Goal: Find specific page/section: Find specific page/section

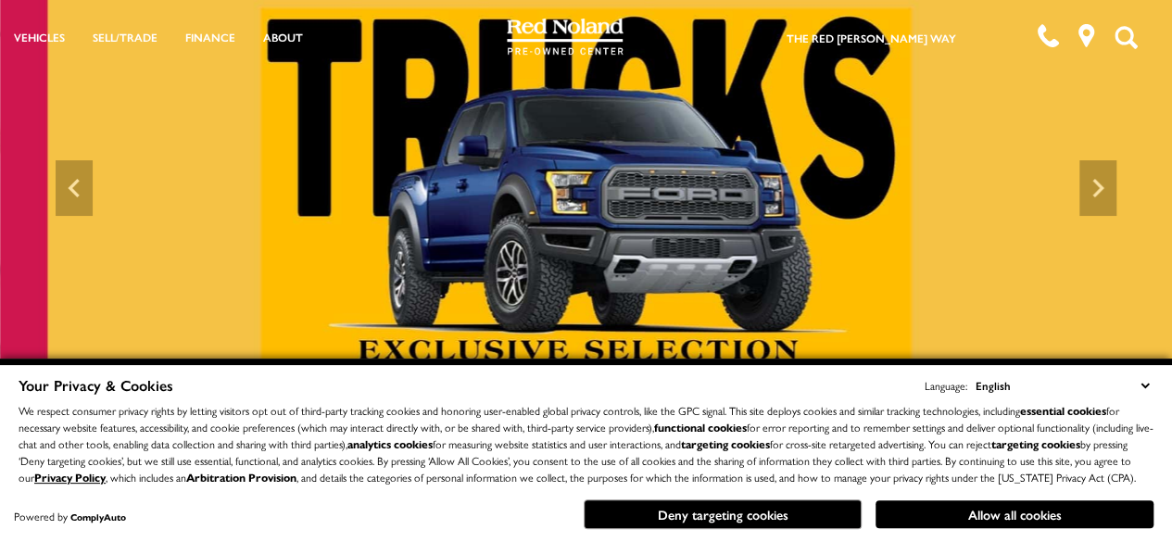
click at [1126, 43] on icon "Open the search field" at bounding box center [1125, 37] width 23 height 23
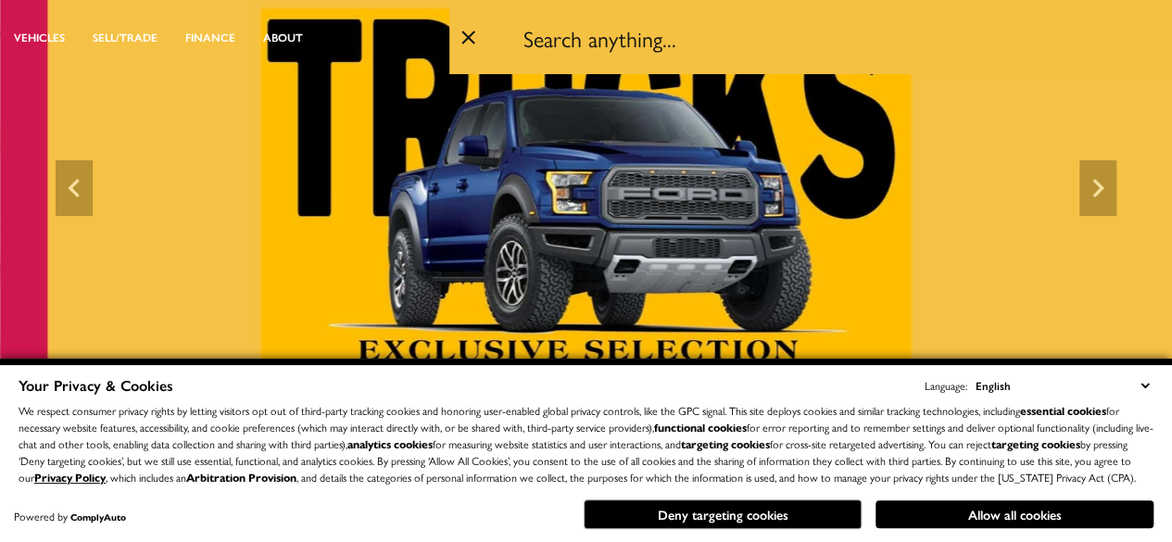
paste input "UPB37865"
type input "UPB37865"
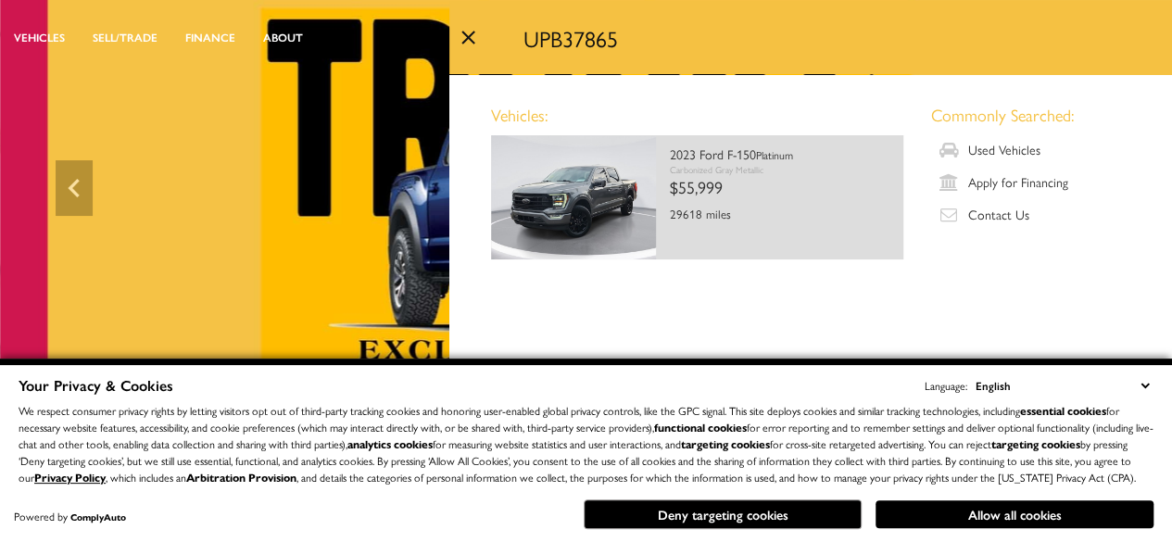
click at [774, 176] on div "$55,999" at bounding box center [780, 187] width 220 height 22
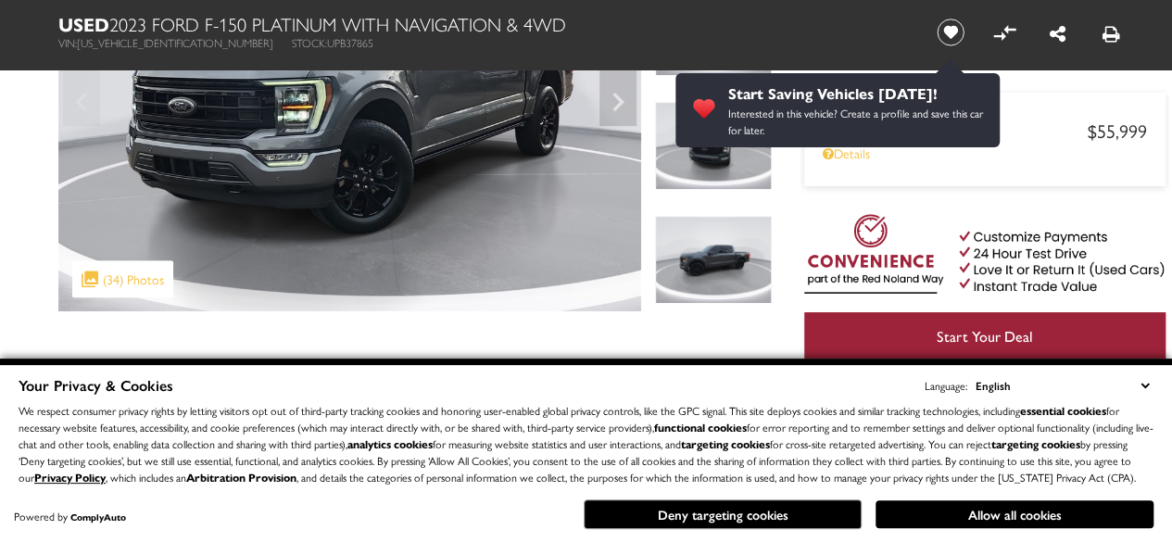
drag, startPoint x: 1178, startPoint y: 22, endPoint x: 1165, endPoint y: 57, distance: 37.5
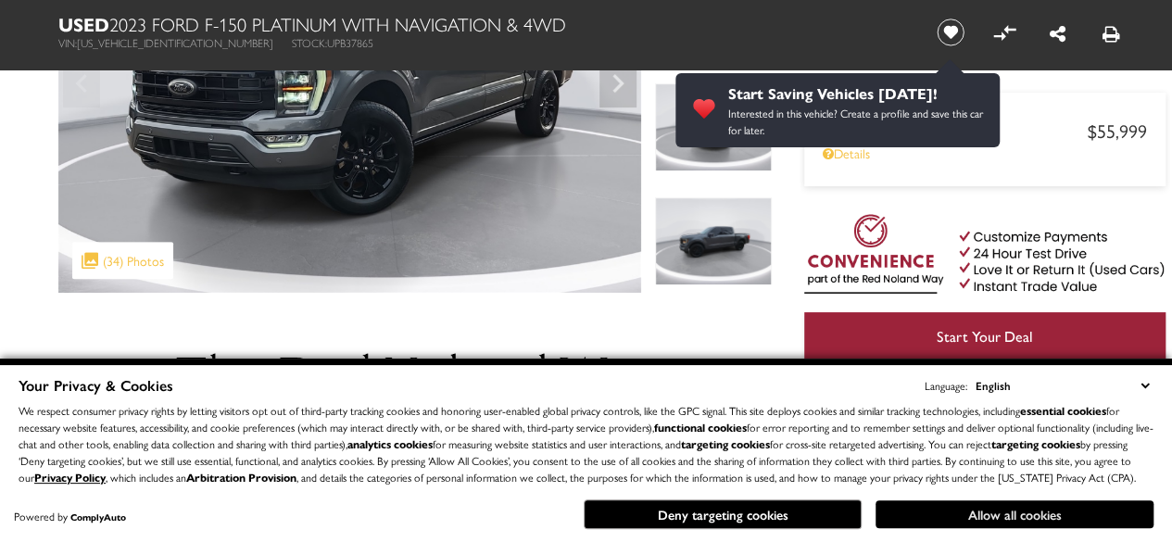
click at [926, 520] on button "Allow all cookies" at bounding box center [1014, 514] width 278 height 28
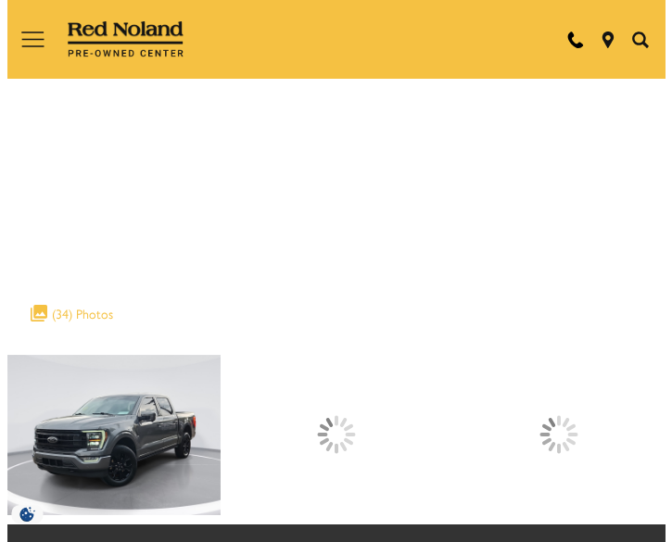
scroll to position [569, 0]
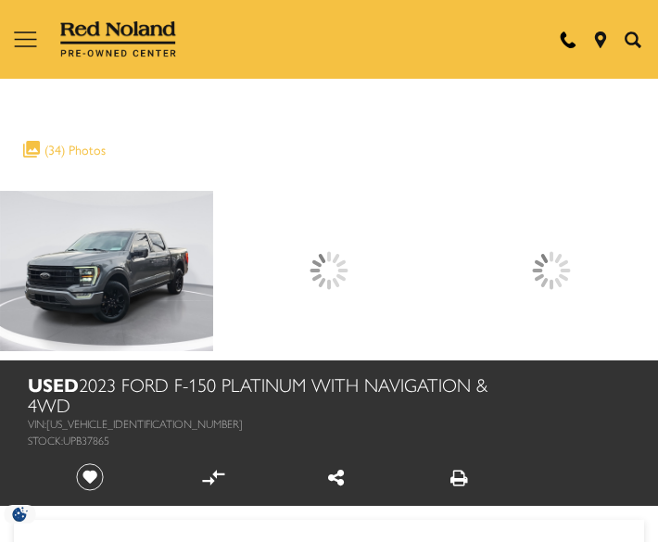
click at [630, 38] on icon "Open the inventory search" at bounding box center [632, 39] width 17 height 17
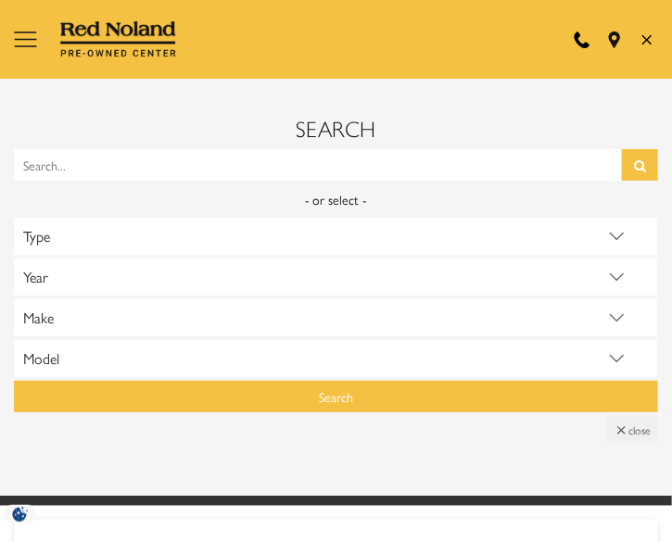
click at [287, 153] on input "Search Vehicles (Search...). Press enter to submit your selection." at bounding box center [318, 164] width 608 height 31
paste input "UP357018A"
type input "UP357018A"
click at [643, 157] on button "Inventory search submit button" at bounding box center [640, 164] width 36 height 31
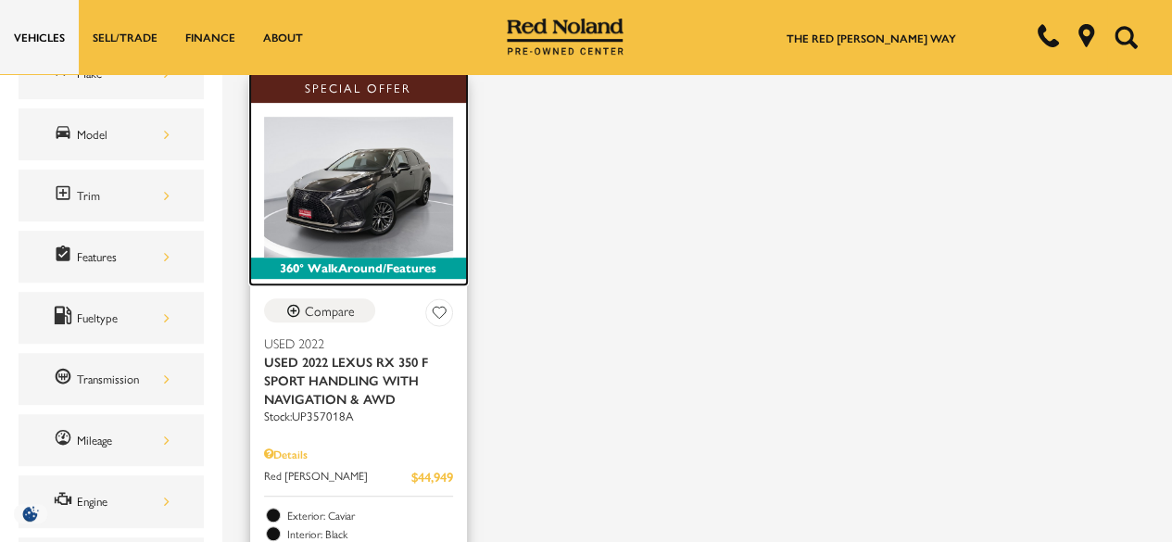
click at [371, 204] on img at bounding box center [358, 188] width 189 height 142
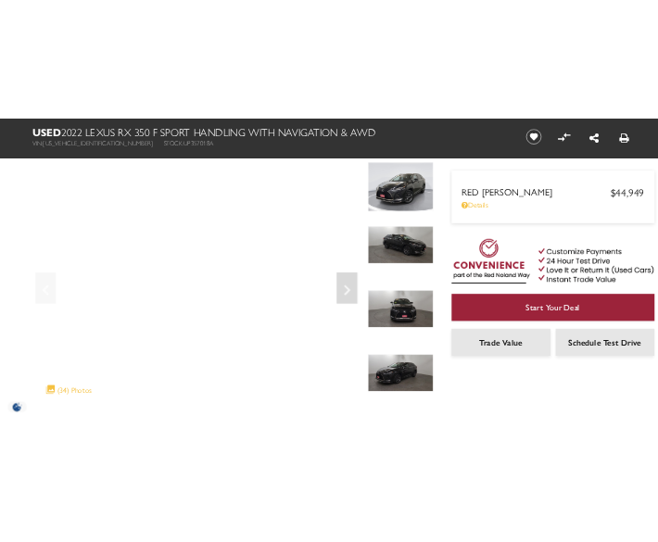
scroll to position [107, 0]
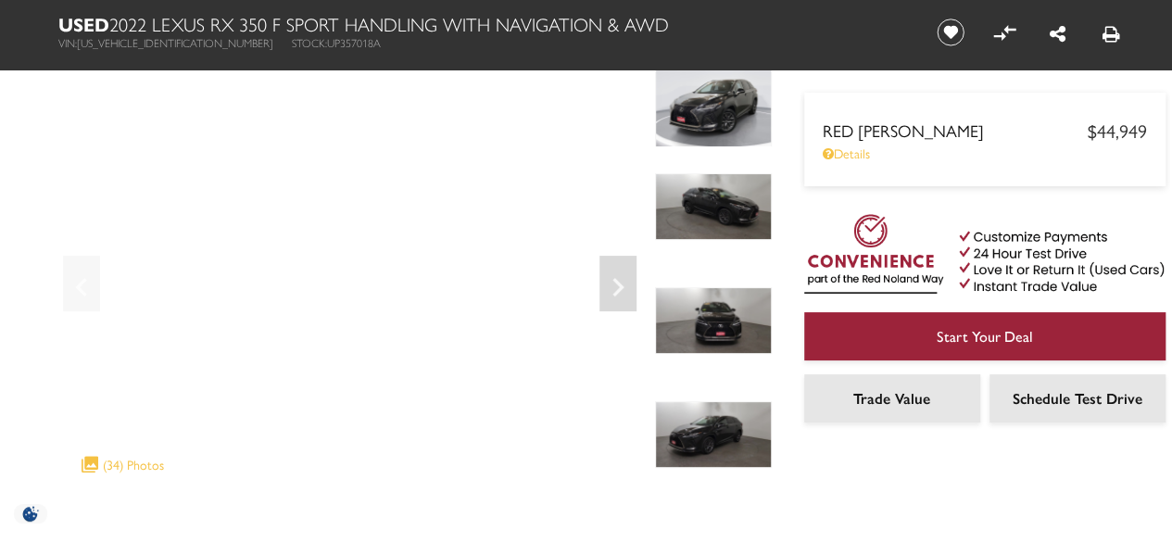
drag, startPoint x: 1176, startPoint y: 57, endPoint x: 1178, endPoint y: 69, distance: 12.2
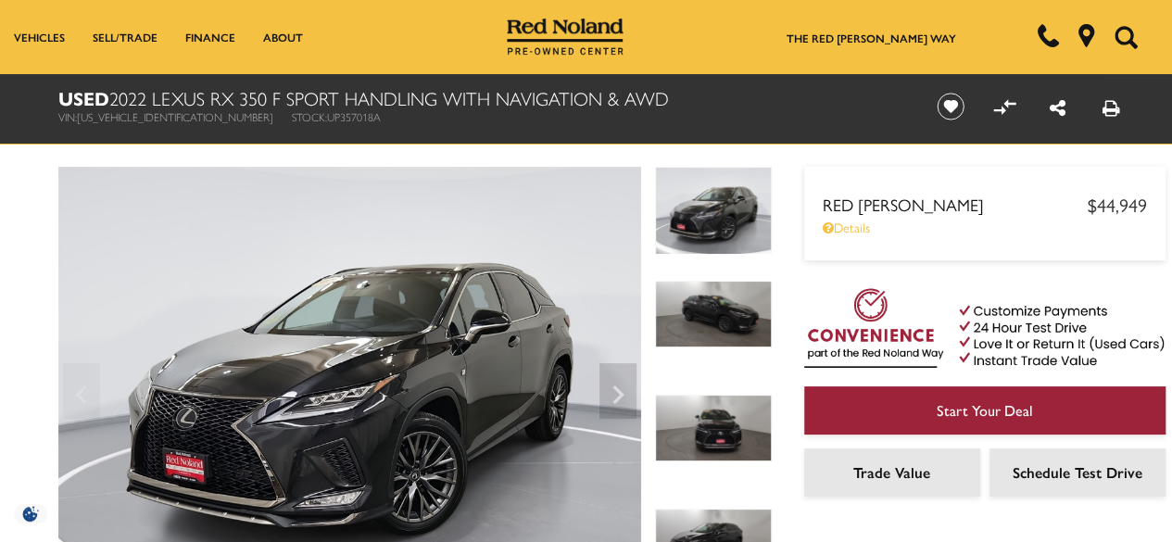
drag, startPoint x: 1180, startPoint y: 66, endPoint x: 1183, endPoint y: 9, distance: 56.6
click at [1125, 26] on icon "Open the search field" at bounding box center [1125, 37] width 23 height 23
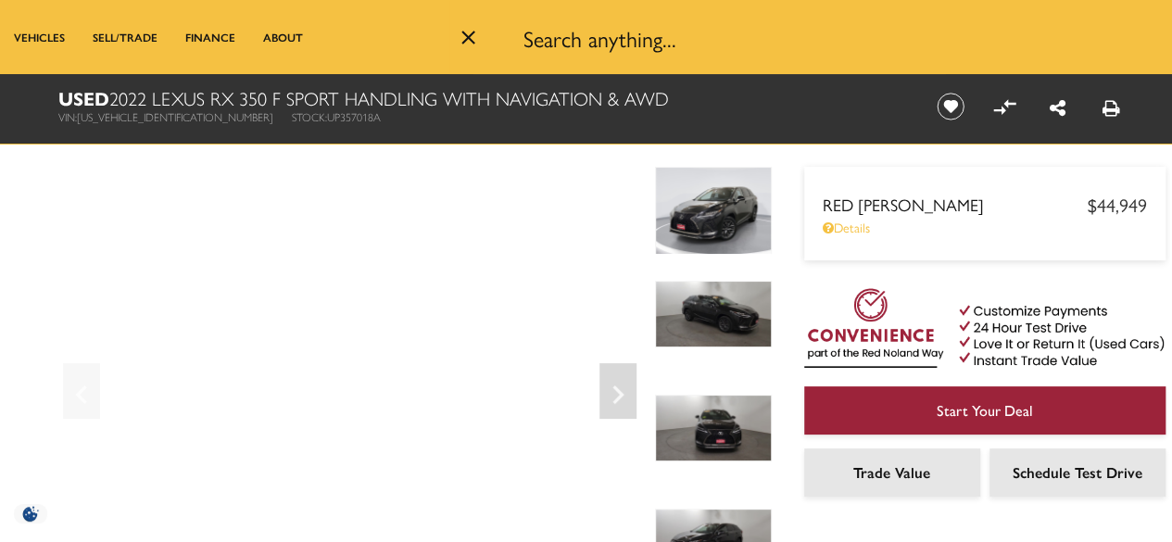
click at [634, 54] on input "Search anything..." at bounding box center [843, 38] width 658 height 74
paste input "UP173488"
type input "UP173488"
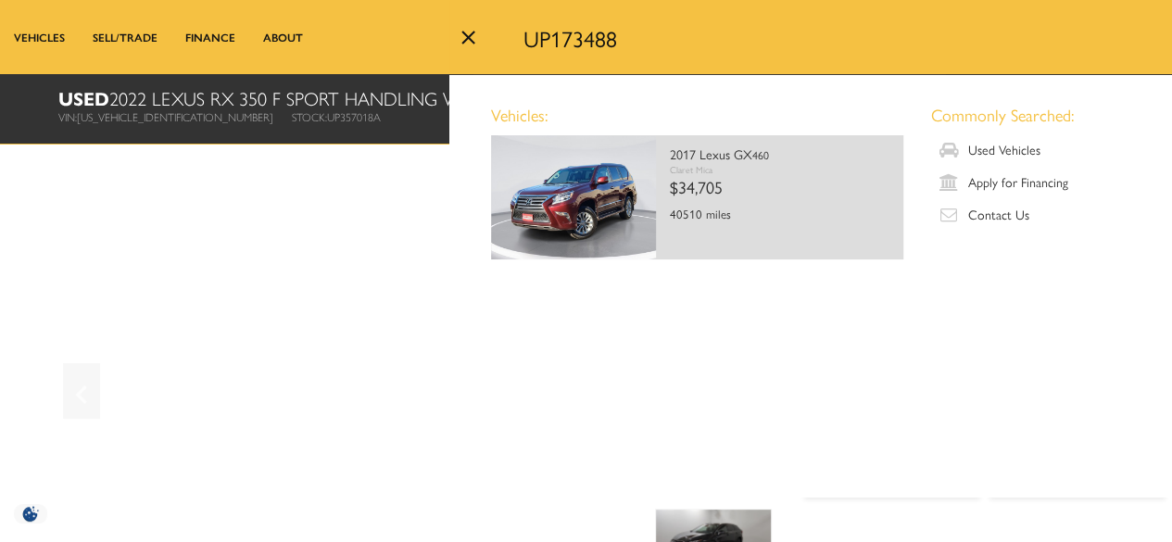
click at [584, 188] on img at bounding box center [573, 197] width 165 height 124
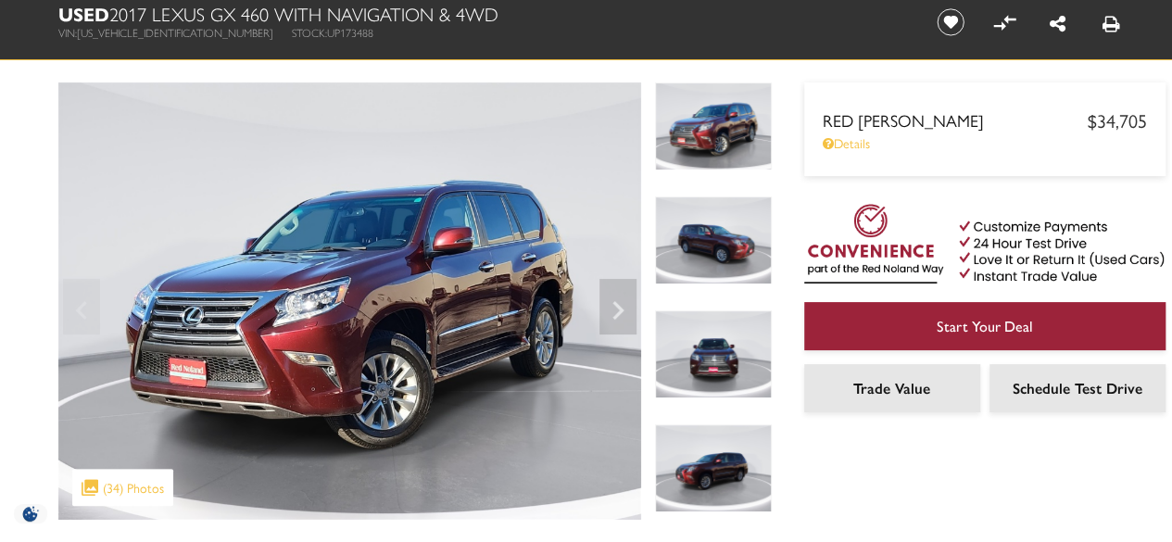
drag, startPoint x: 0, startPoint y: 0, endPoint x: 1177, endPoint y: 38, distance: 1177.9
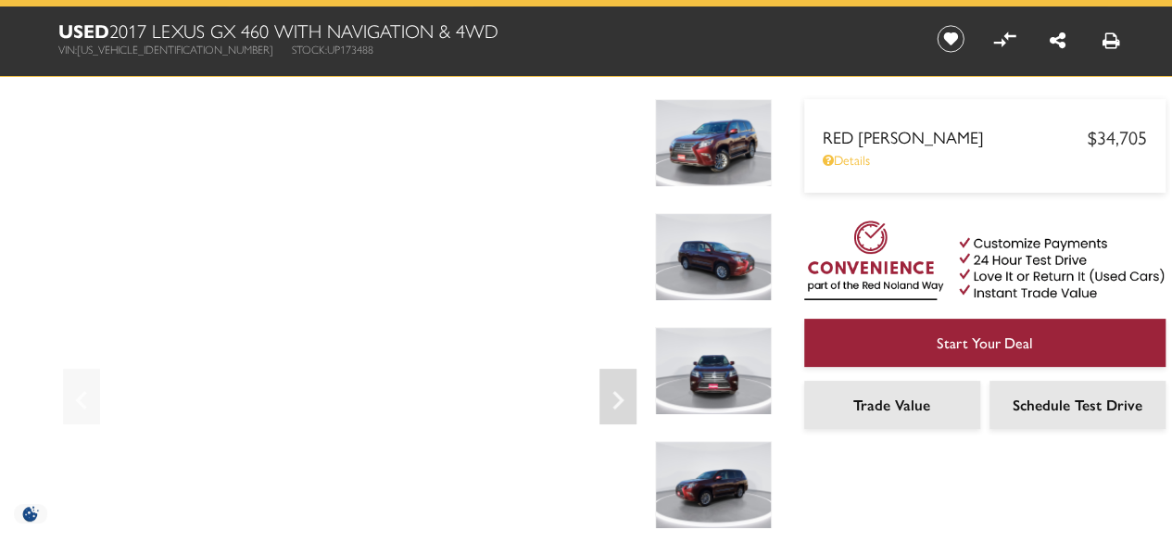
click at [39, 106] on div "360 WalkAround Powered By SpinCar" at bounding box center [401, 390] width 741 height 583
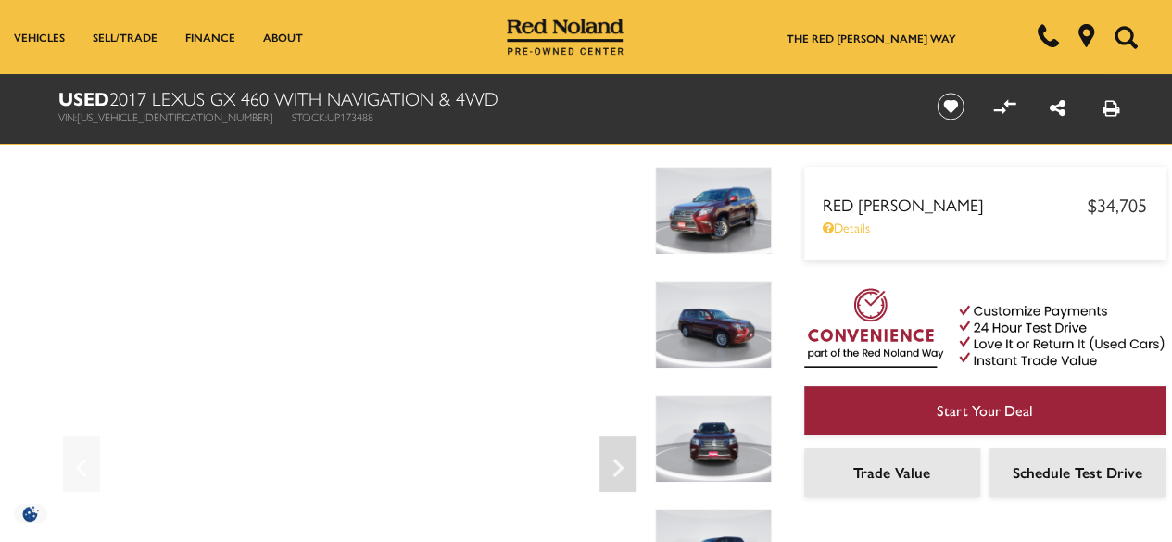
click at [1120, 40] on icon "Open the search field" at bounding box center [1125, 37] width 23 height 23
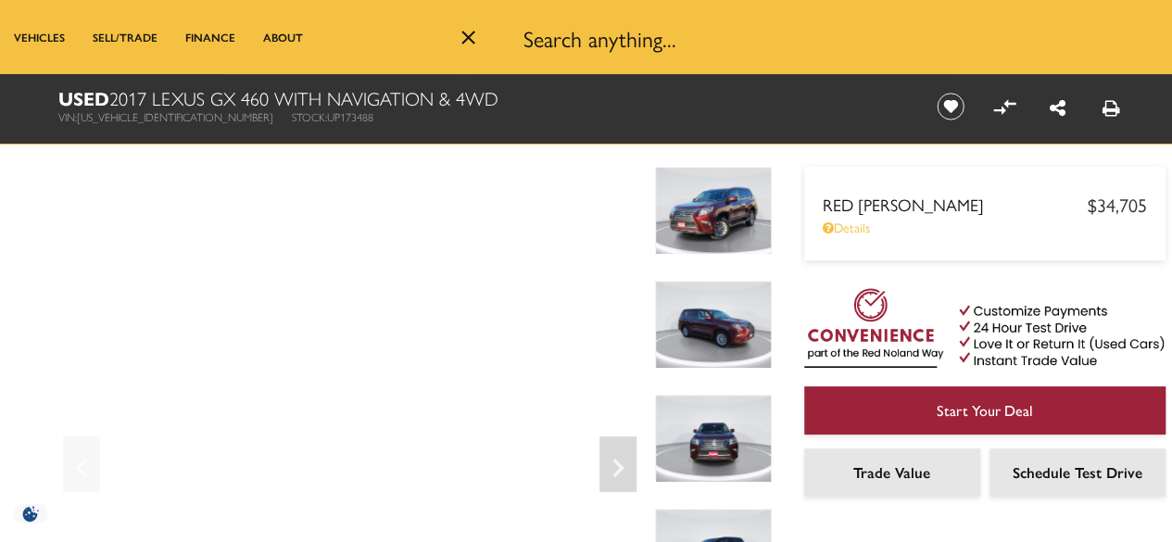
paste input "UPB45201A"
type input "UPB45201A"
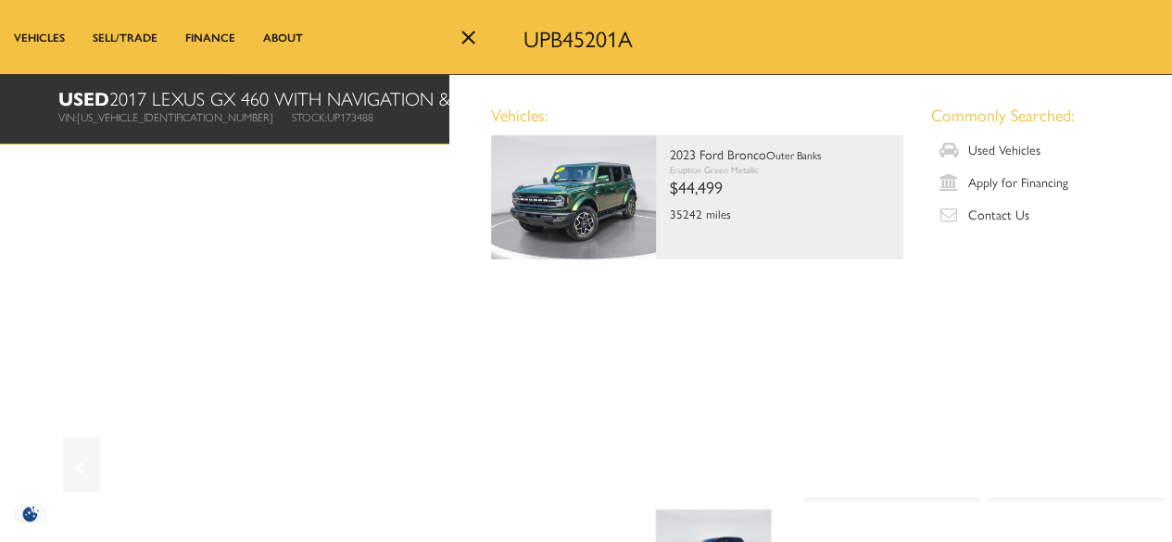
drag, startPoint x: 1120, startPoint y: 40, endPoint x: 759, endPoint y: 56, distance: 361.6
click at [759, 56] on input "UPB45201A" at bounding box center [843, 38] width 658 height 74
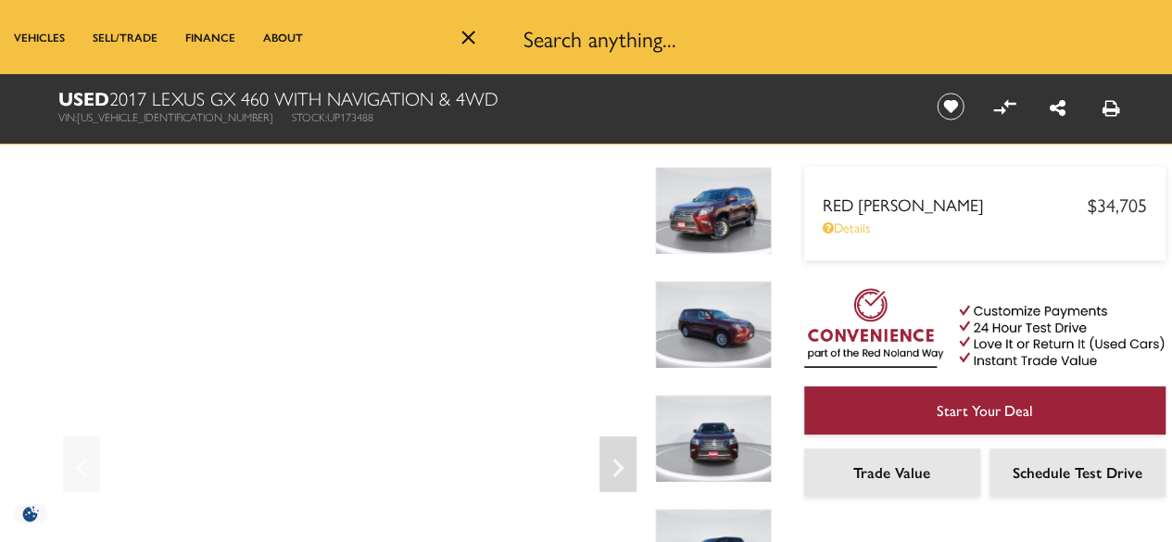
click at [848, 26] on input "Search anything..." at bounding box center [843, 38] width 658 height 74
paste input "UPB45201A"
type input "UPB45201A"
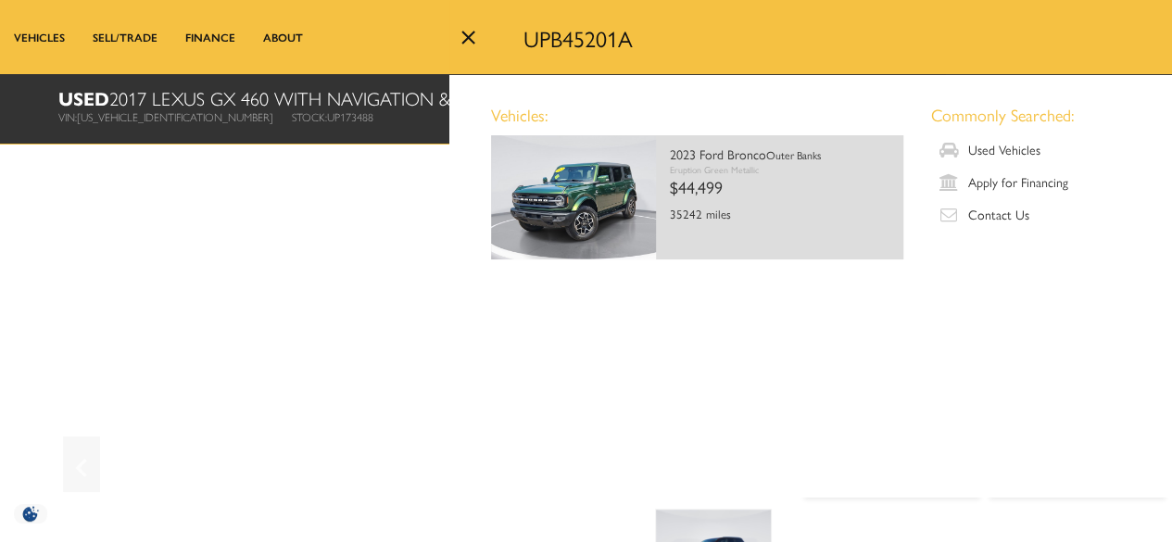
click at [657, 182] on div "2023 Ford Bronco Outer Banks Eruption Green Metallic $44,499 35242 miles UPB452…" at bounding box center [779, 184] width 247 height 99
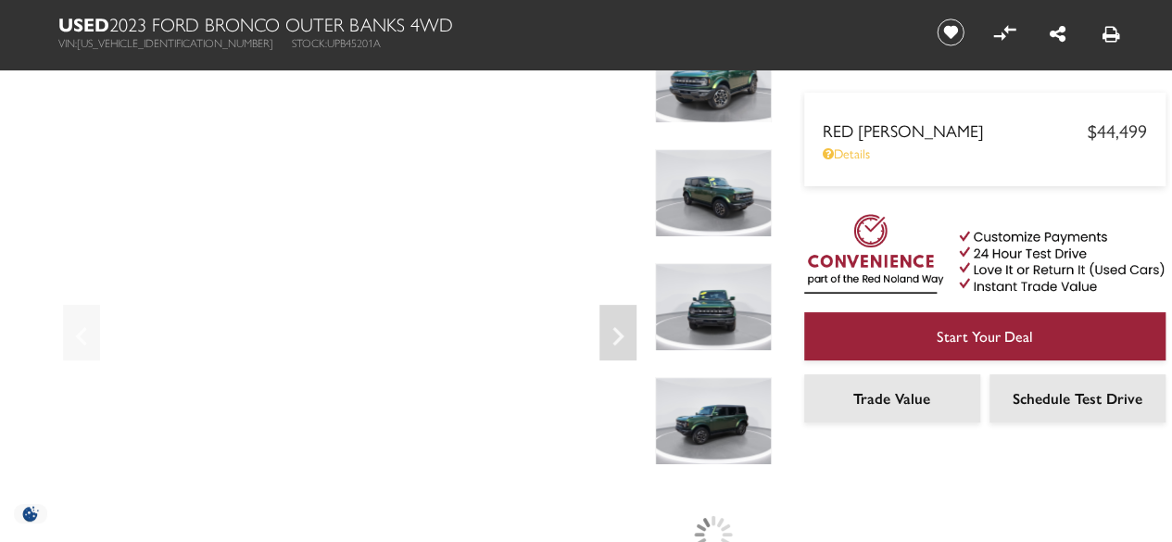
scroll to position [148, 0]
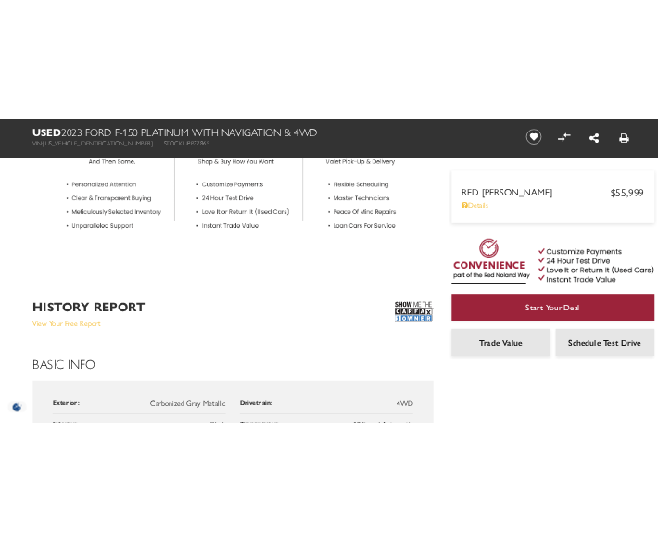
scroll to position [988, 0]
